Goal: Information Seeking & Learning: Learn about a topic

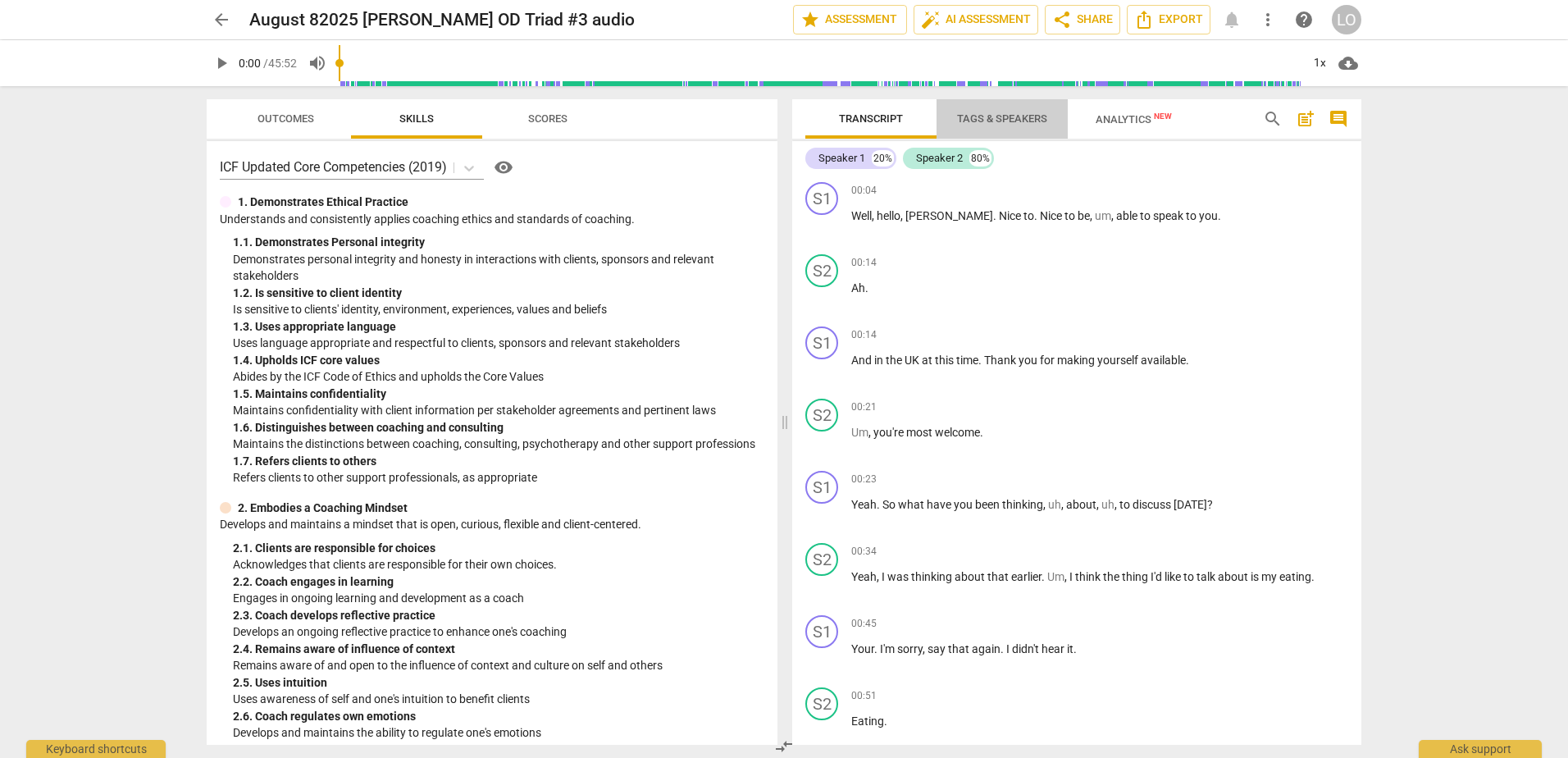
click at [1011, 117] on span "Tags & Speakers" at bounding box center [1003, 118] width 90 height 12
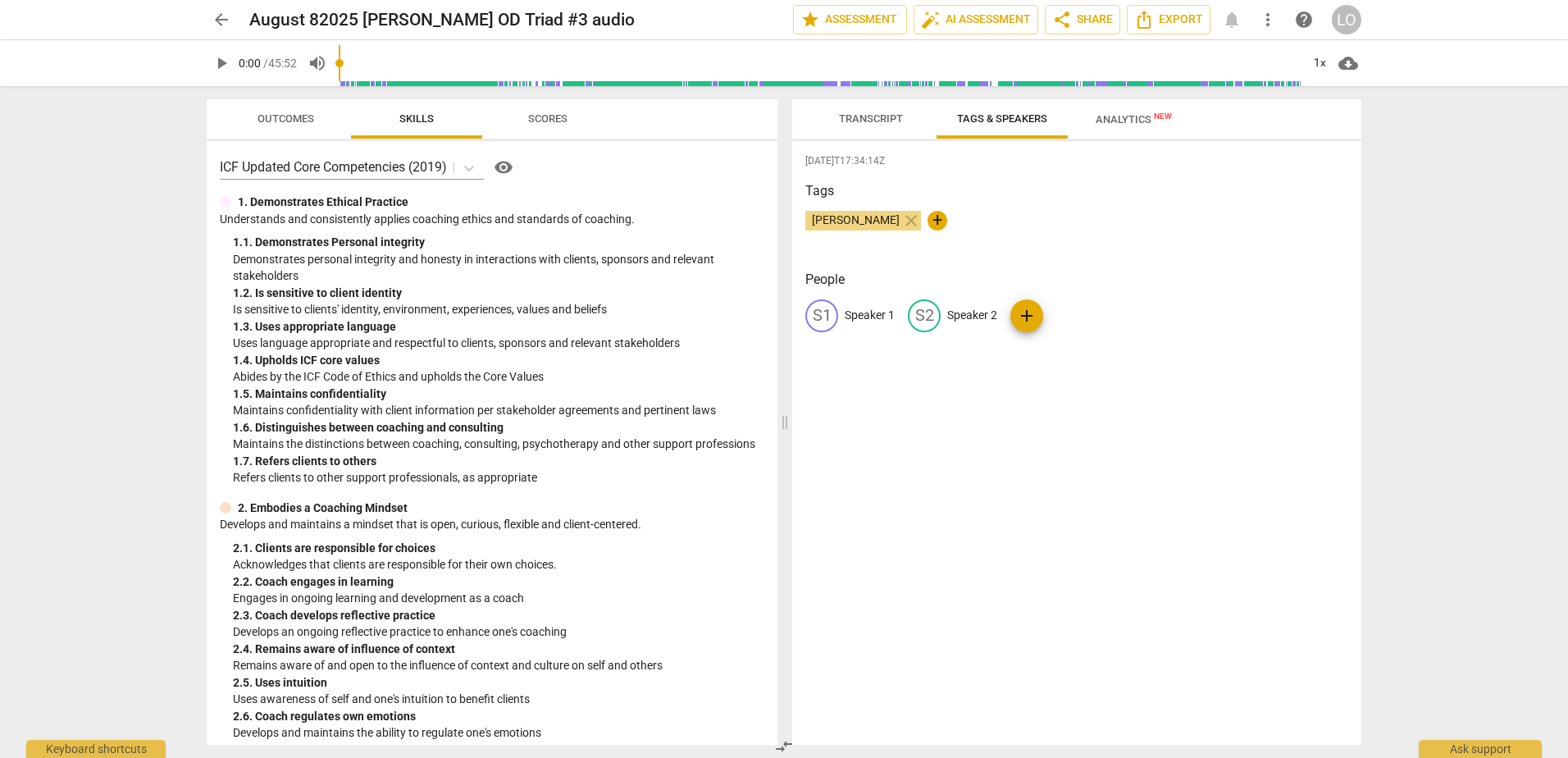
click at [871, 312] on p "Speaker 1" at bounding box center [869, 316] width 50 height 17
type input "[PERSON_NAME]"
click at [1069, 308] on p "Speaker 2" at bounding box center [1078, 316] width 50 height 17
type input "[PERSON_NAME]"
click at [876, 476] on div "[DATE]T17:34:14Z Tags [PERSON_NAME] close + People LA [PERSON_NAME] edit [PERSO…" at bounding box center [1077, 443] width 569 height 604
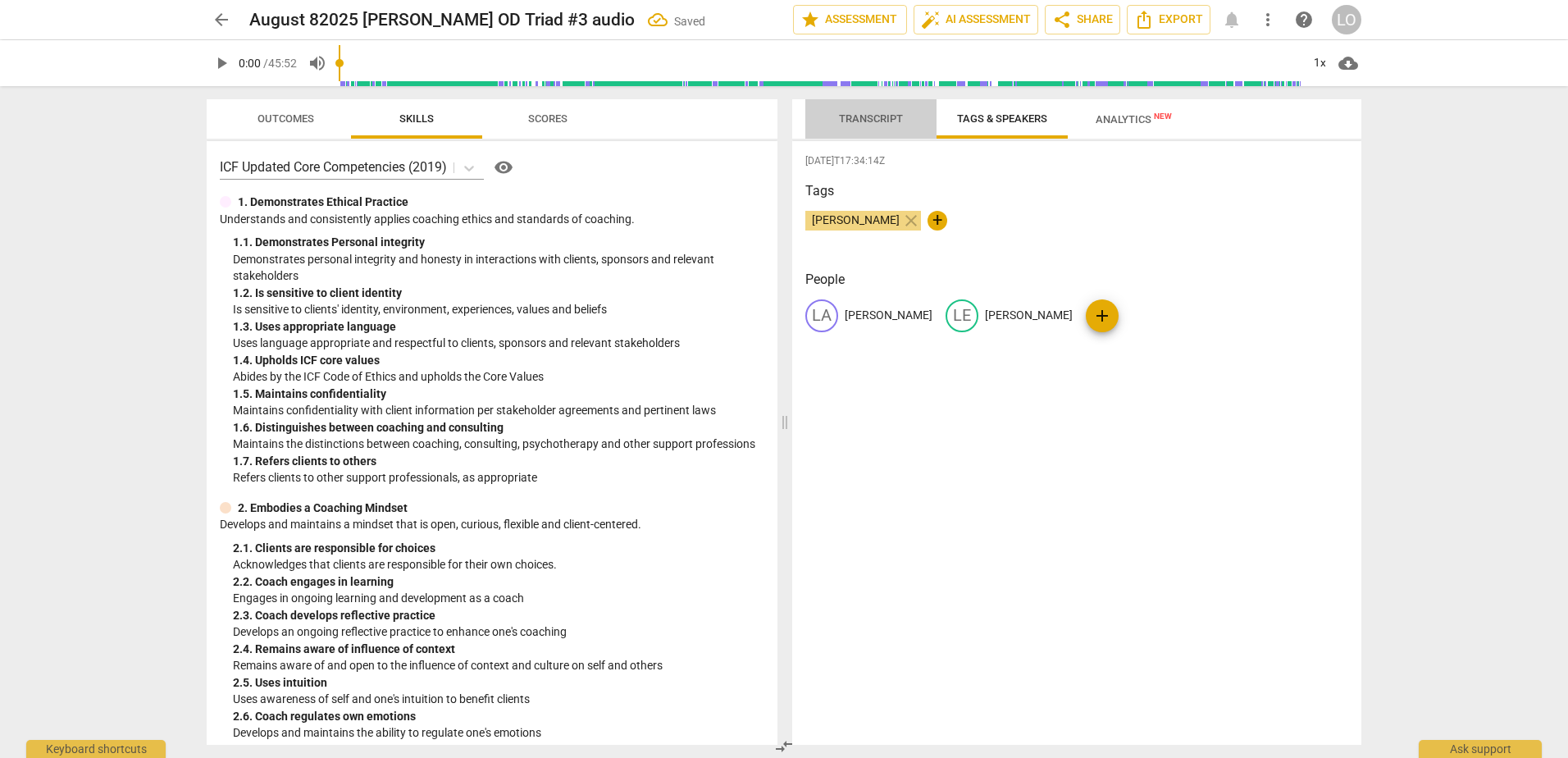
click at [871, 112] on span "Transcript" at bounding box center [871, 118] width 64 height 12
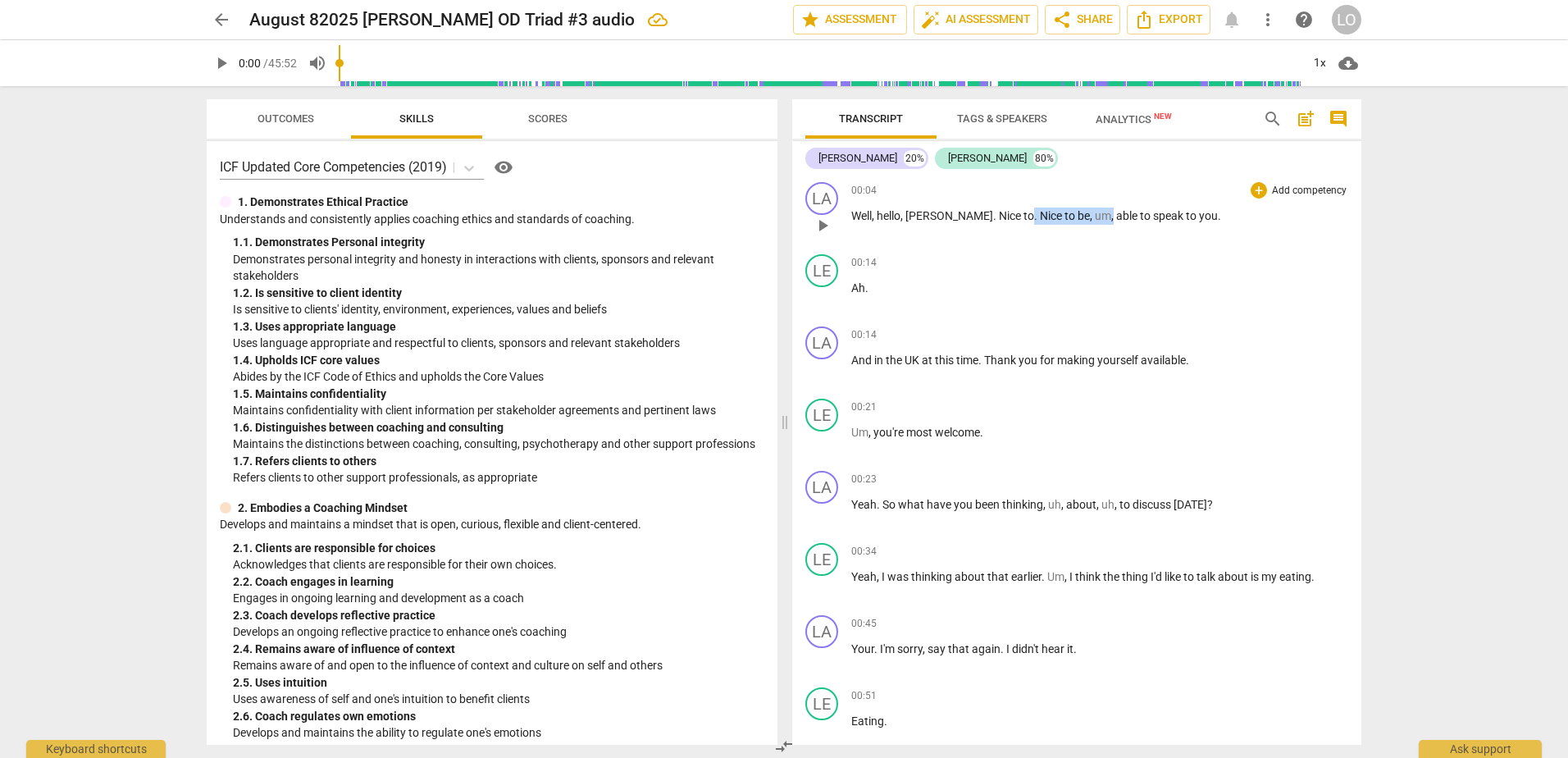
drag, startPoint x: 1064, startPoint y: 214, endPoint x: 980, endPoint y: 214, distance: 84.0
click at [980, 214] on p "Well , hello , [PERSON_NAME] . [GEOGRAPHIC_DATA] to . Nice to be , um , able to…" at bounding box center [1099, 216] width 497 height 17
click at [824, 222] on span "play_arrow" at bounding box center [822, 225] width 20 height 20
click at [1099, 216] on p "Well , hello , [PERSON_NAME] . Nice to able to speak to you ." at bounding box center [1099, 216] width 497 height 17
type input "16"
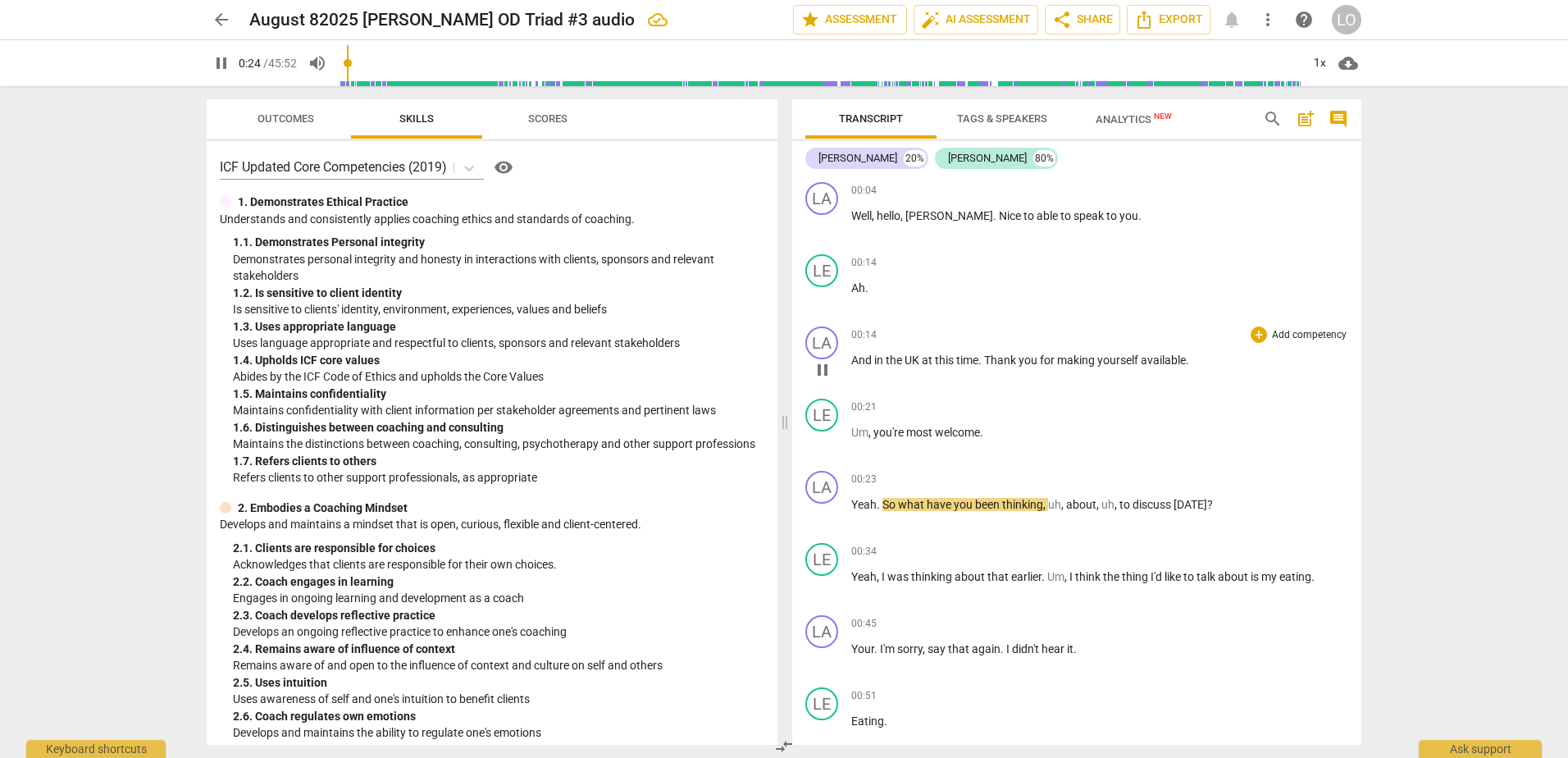
click at [853, 358] on span "And" at bounding box center [862, 360] width 23 height 13
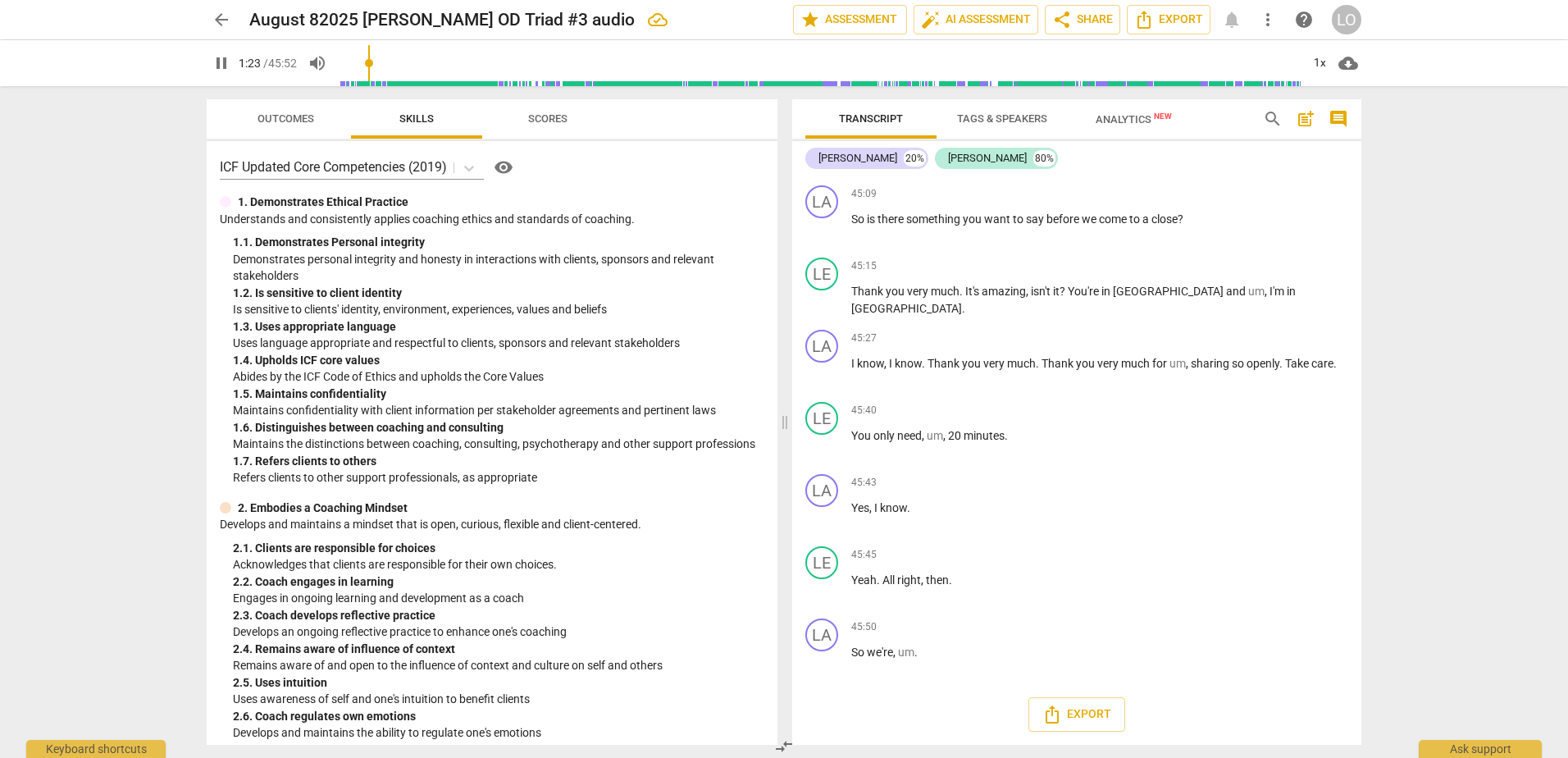
scroll to position [11659, 0]
type input "86"
